Goal: Find specific page/section

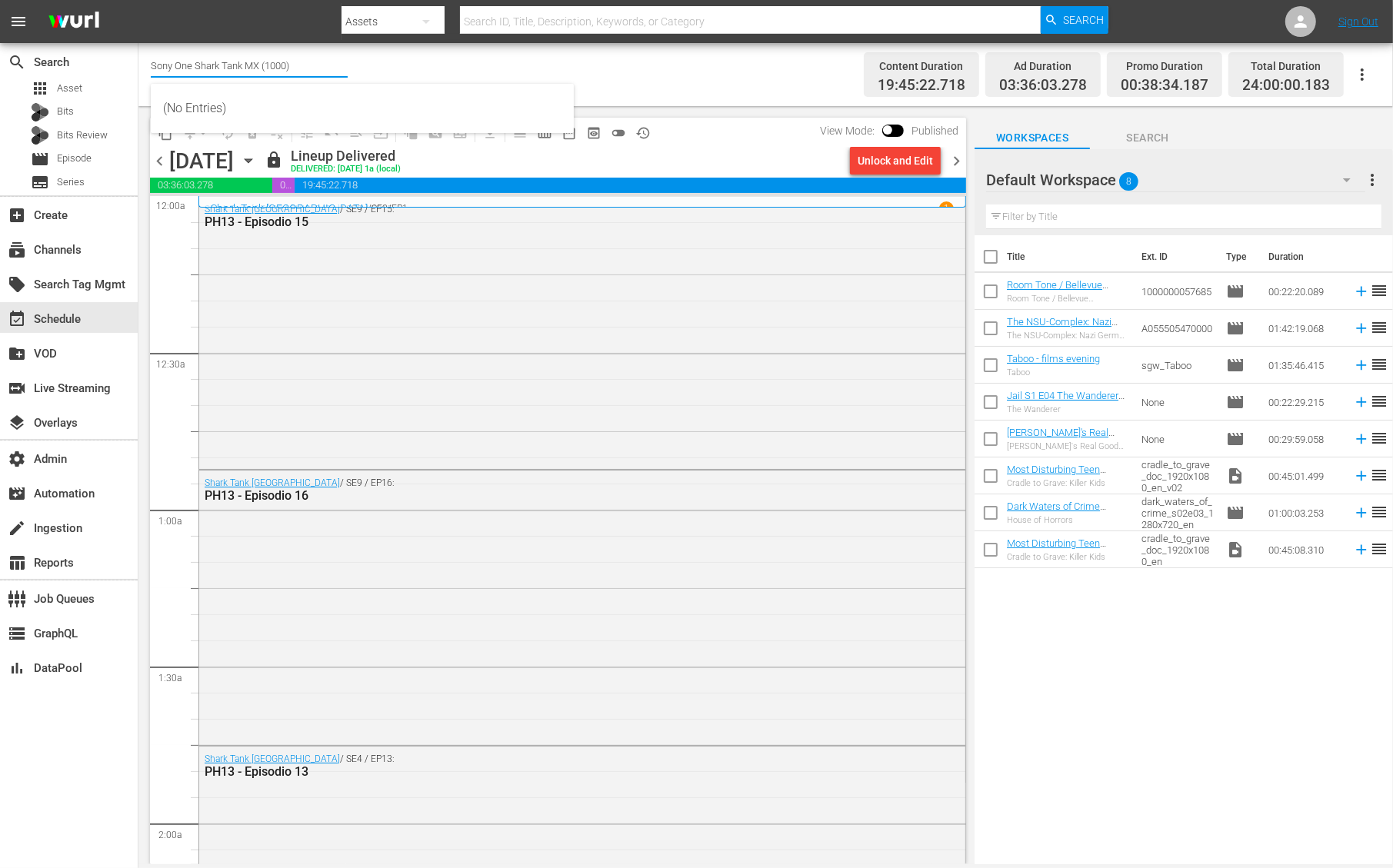
click at [180, 62] on input "Sony One Shark Tank MX (1000)" at bounding box center [249, 65] width 197 height 37
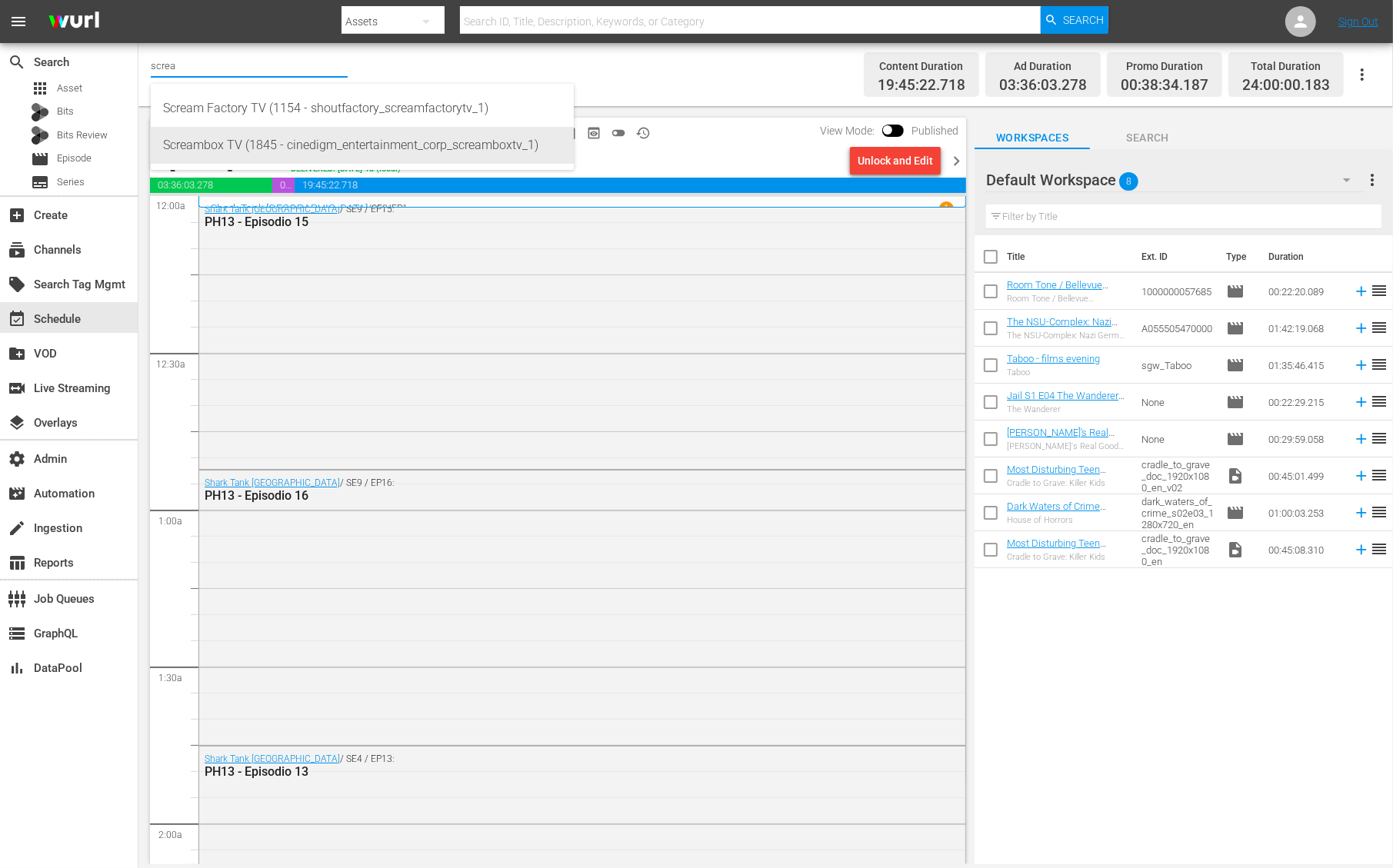
click at [296, 147] on div "Screambox TV (1845 - cinedigm_entertainment_corp_screamboxtv_1)" at bounding box center [362, 146] width 398 height 37
type input "Screambox TV (1845 - cinedigm_entertainment_corp_screamboxtv_1)"
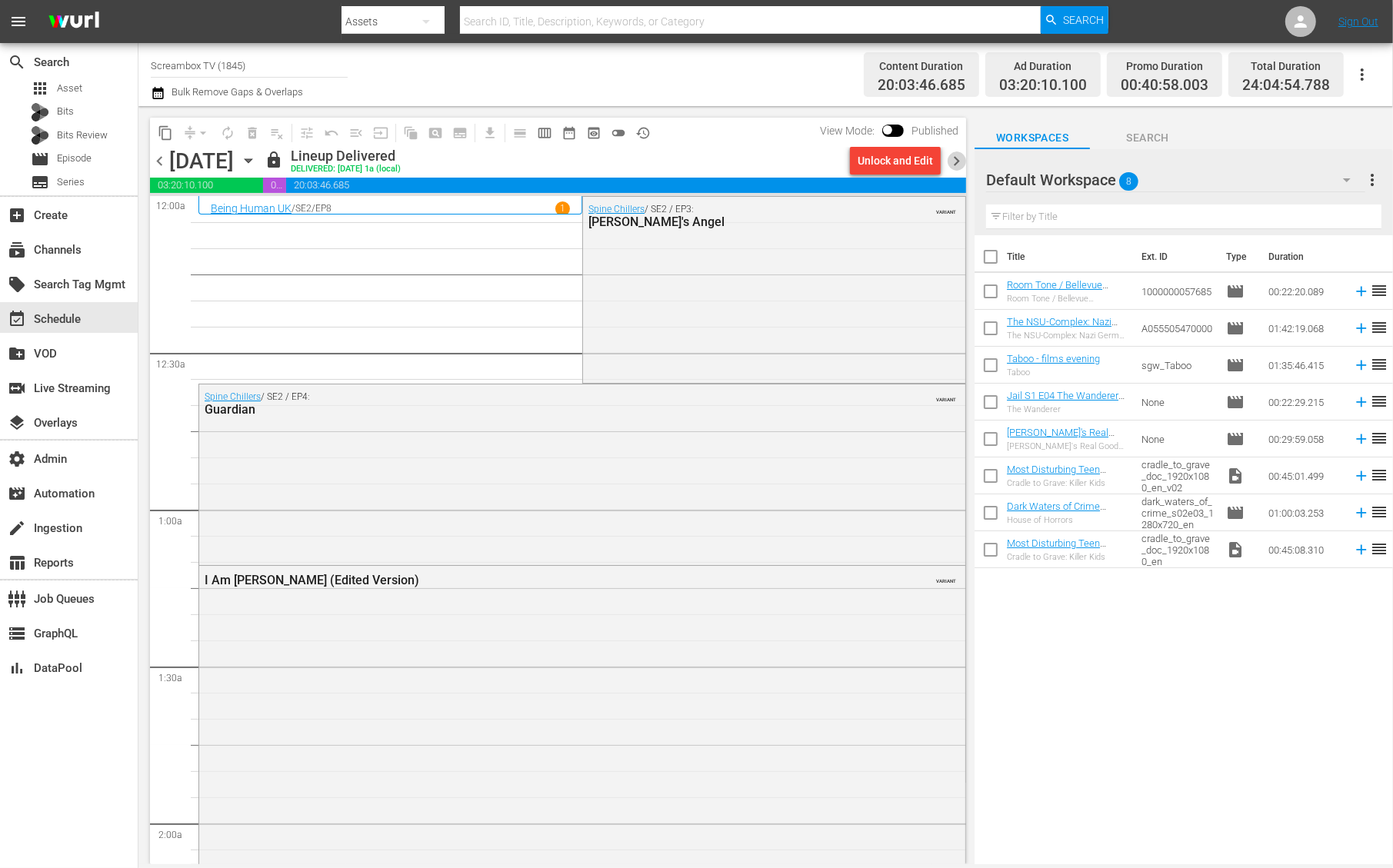
click at [954, 159] on span "chevron_right" at bounding box center [957, 161] width 19 height 19
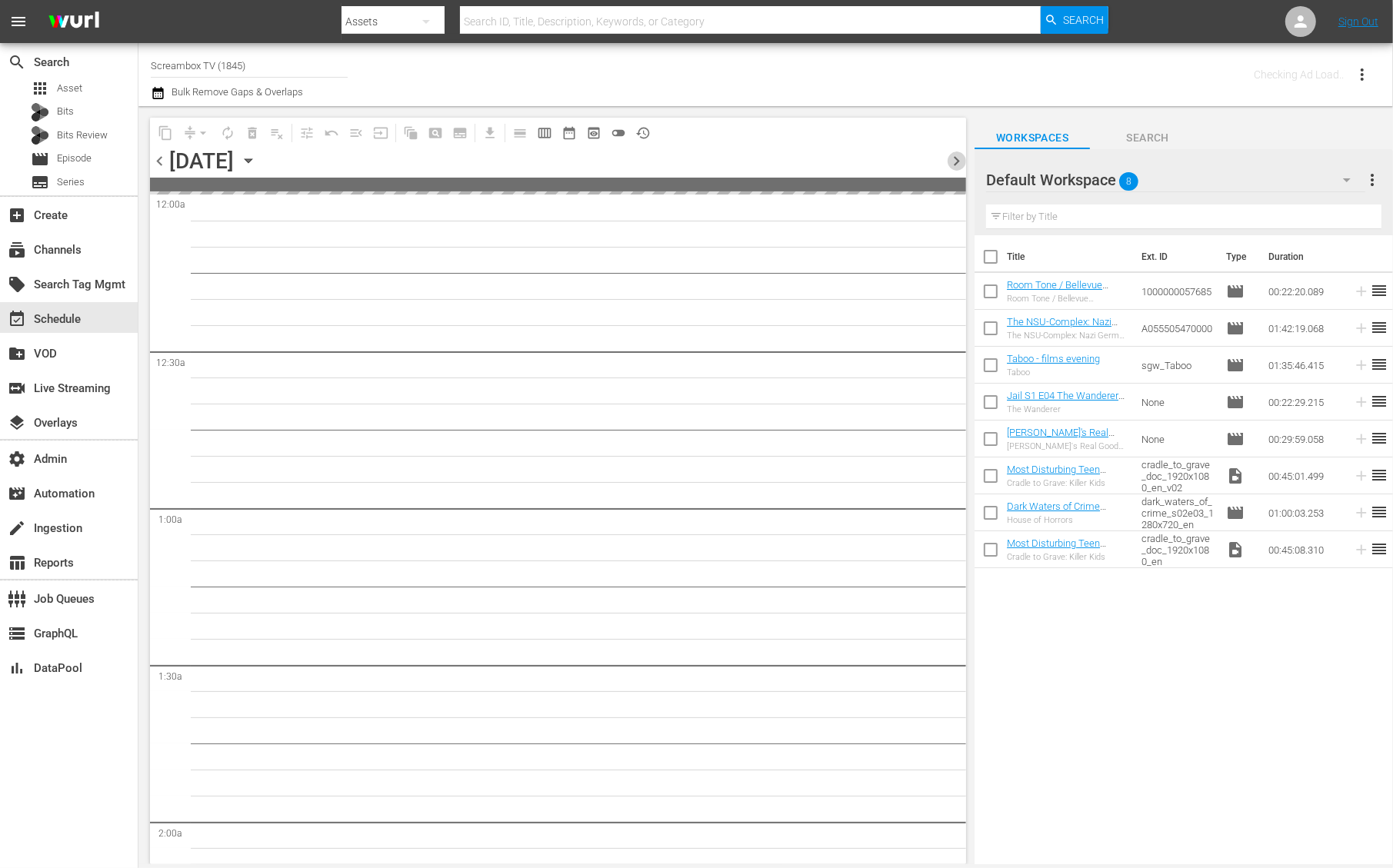
click at [954, 159] on span "chevron_right" at bounding box center [957, 161] width 19 height 19
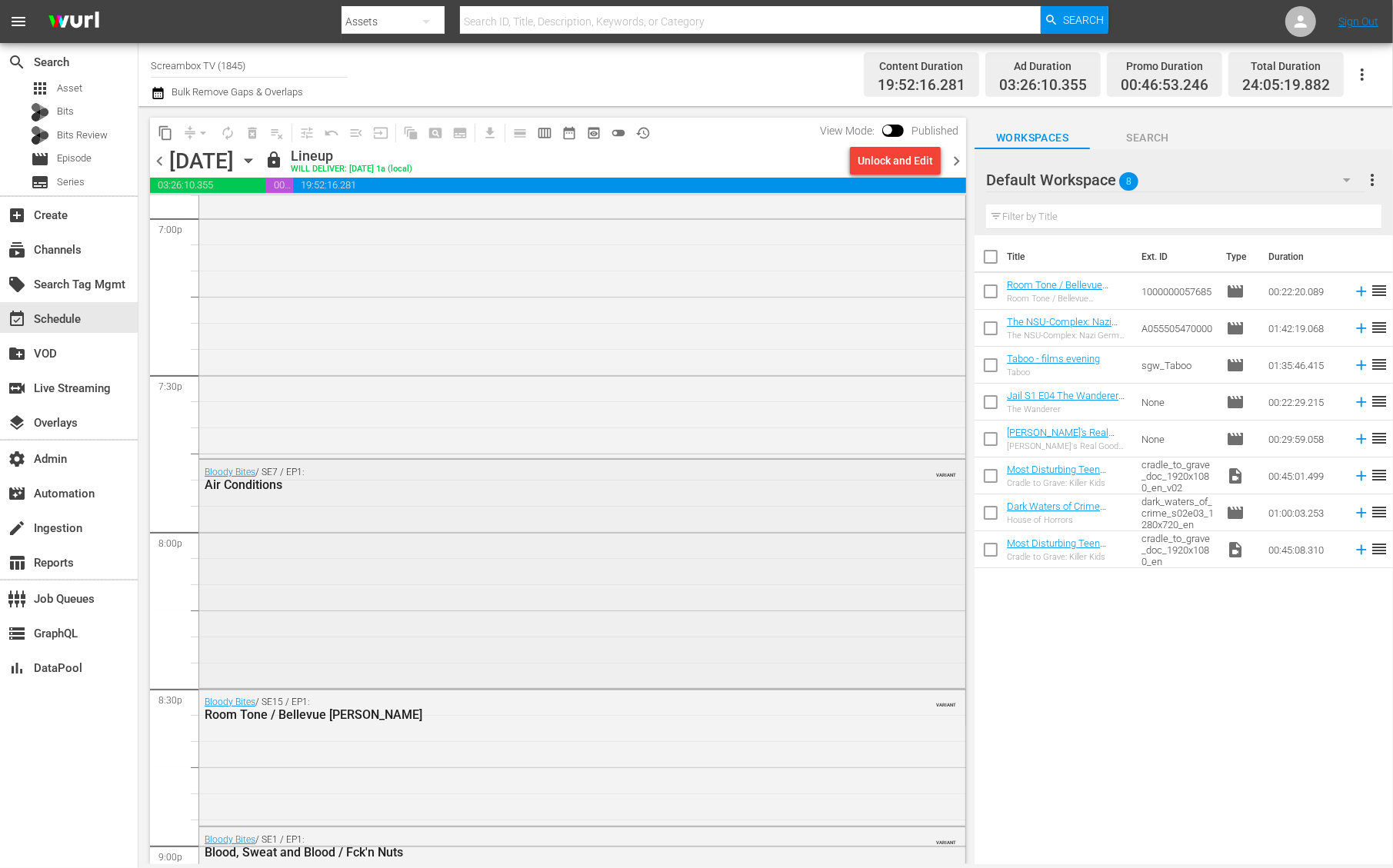
scroll to position [5967, 0]
